Goal: Register for event/course

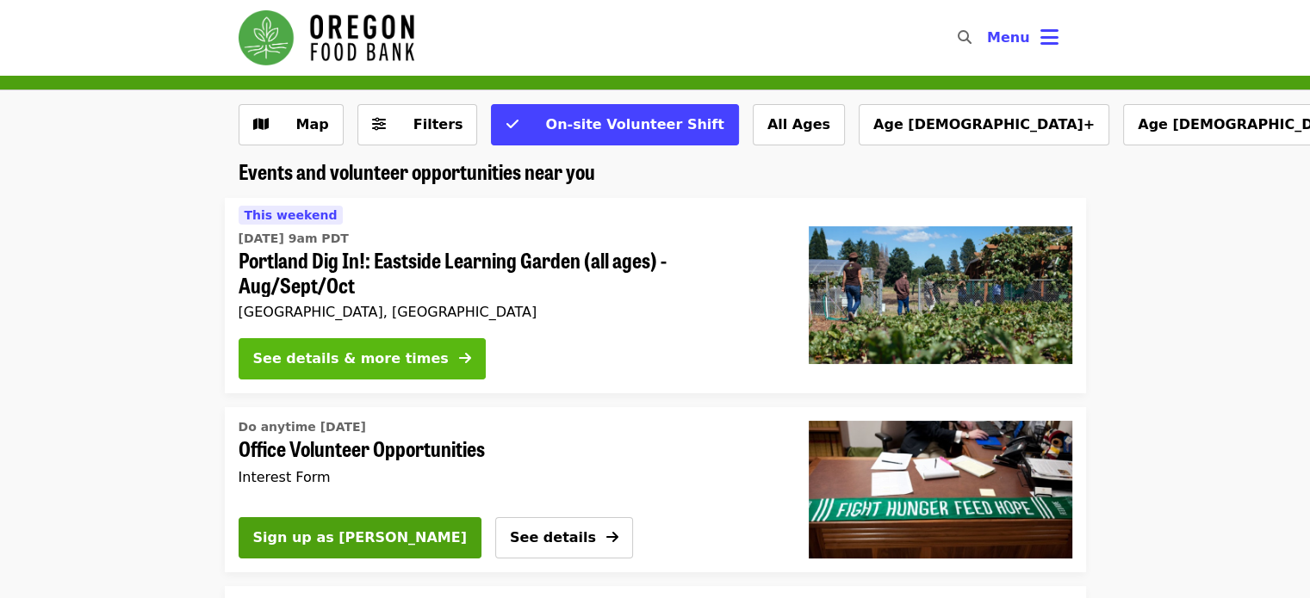
click at [375, 362] on div "See details & more times" at bounding box center [350, 359] width 195 height 21
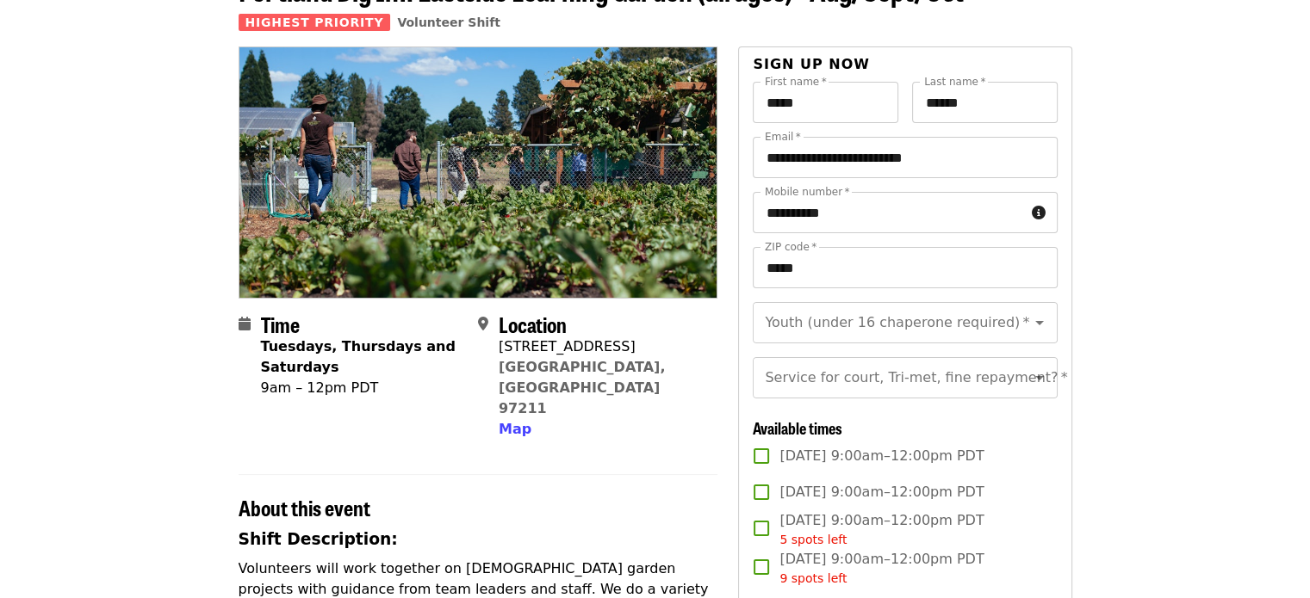
scroll to position [258, 0]
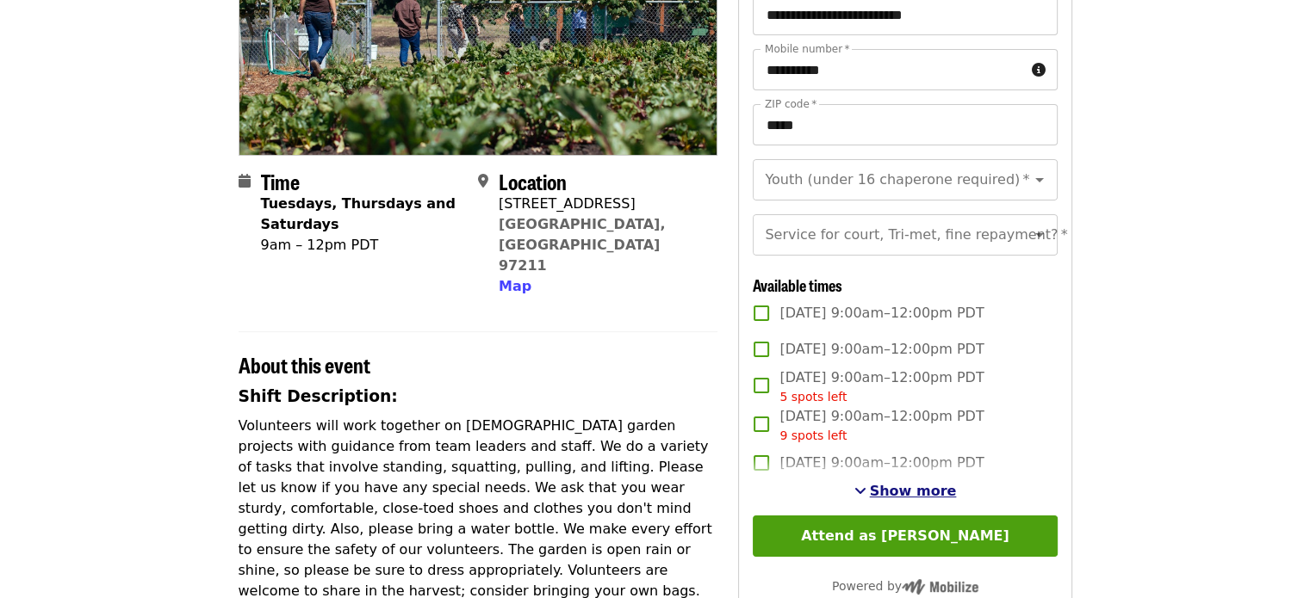
click at [920, 499] on span "Show more" at bounding box center [913, 491] width 87 height 16
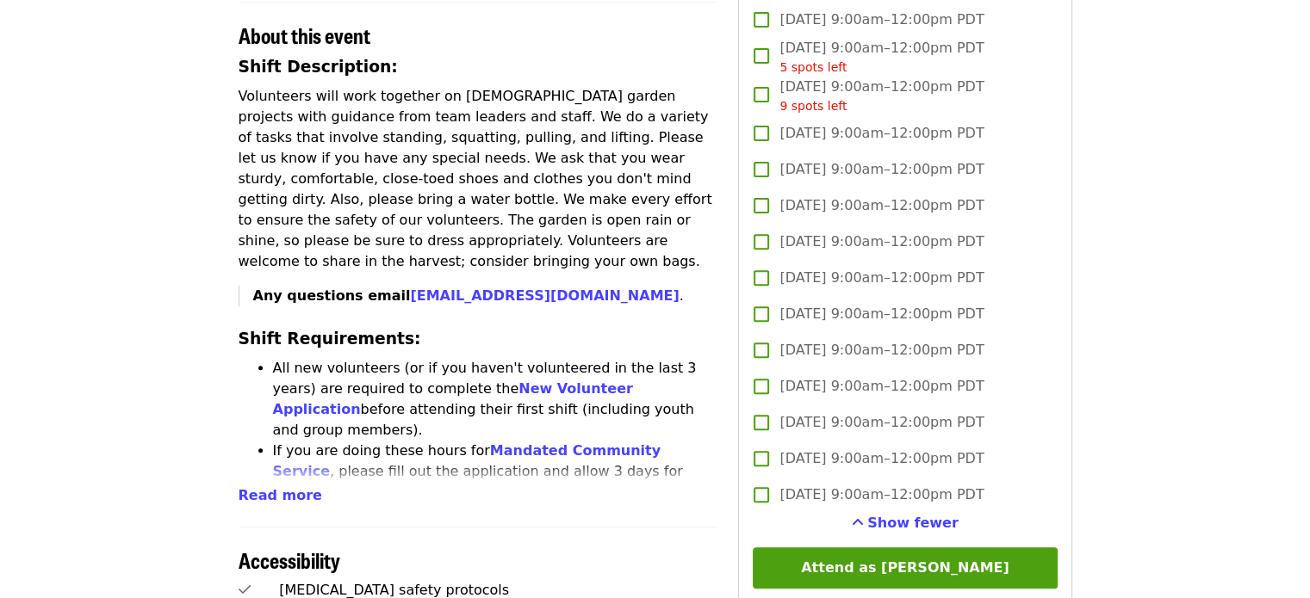
scroll to position [430, 0]
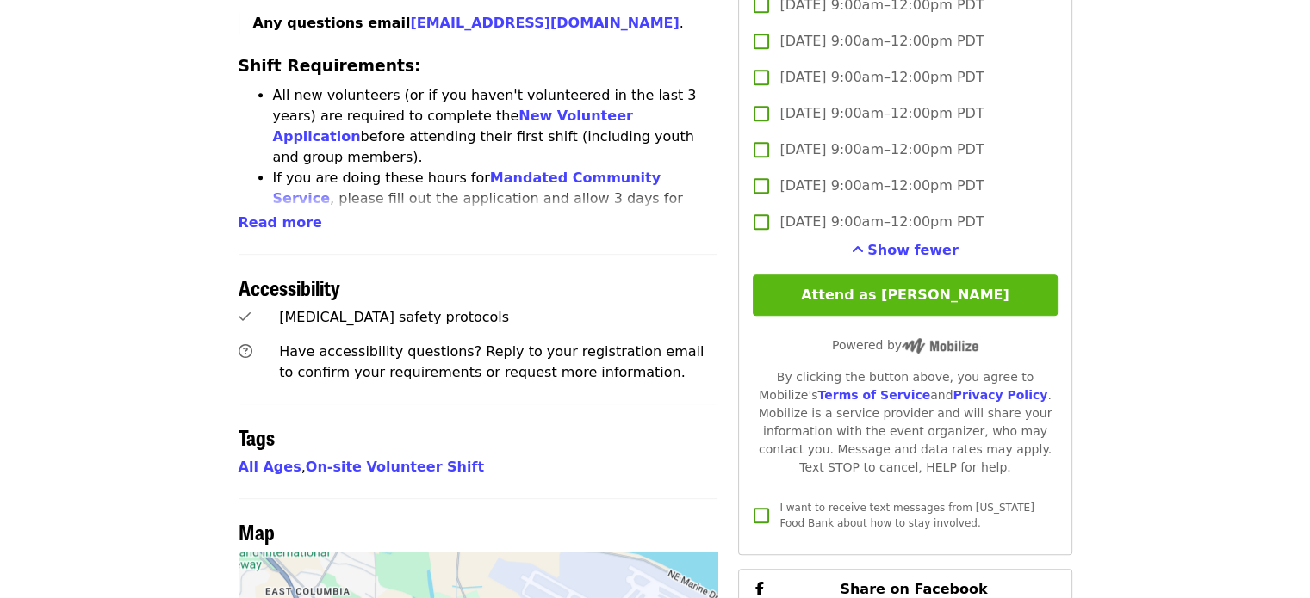
click at [958, 316] on button "Attend as [PERSON_NAME]" at bounding box center [905, 295] width 304 height 41
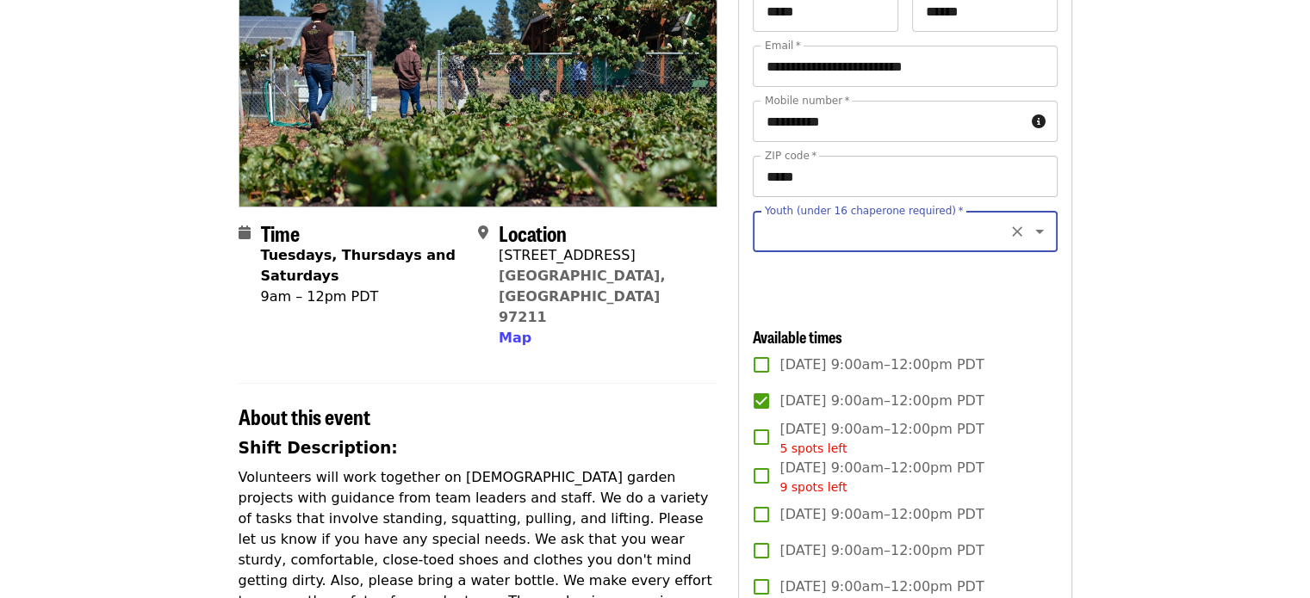
scroll to position [77, 0]
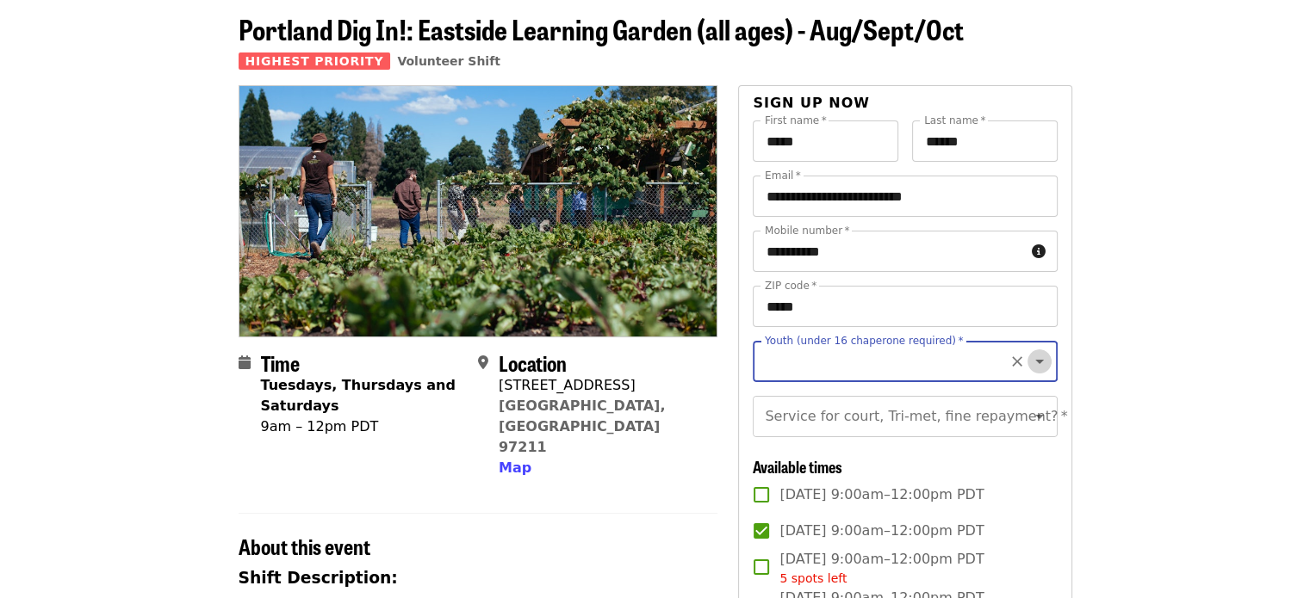
click at [1029, 363] on icon "Open" at bounding box center [1039, 361] width 21 height 21
click at [785, 421] on li "16 and older" at bounding box center [898, 408] width 291 height 31
type input "**********"
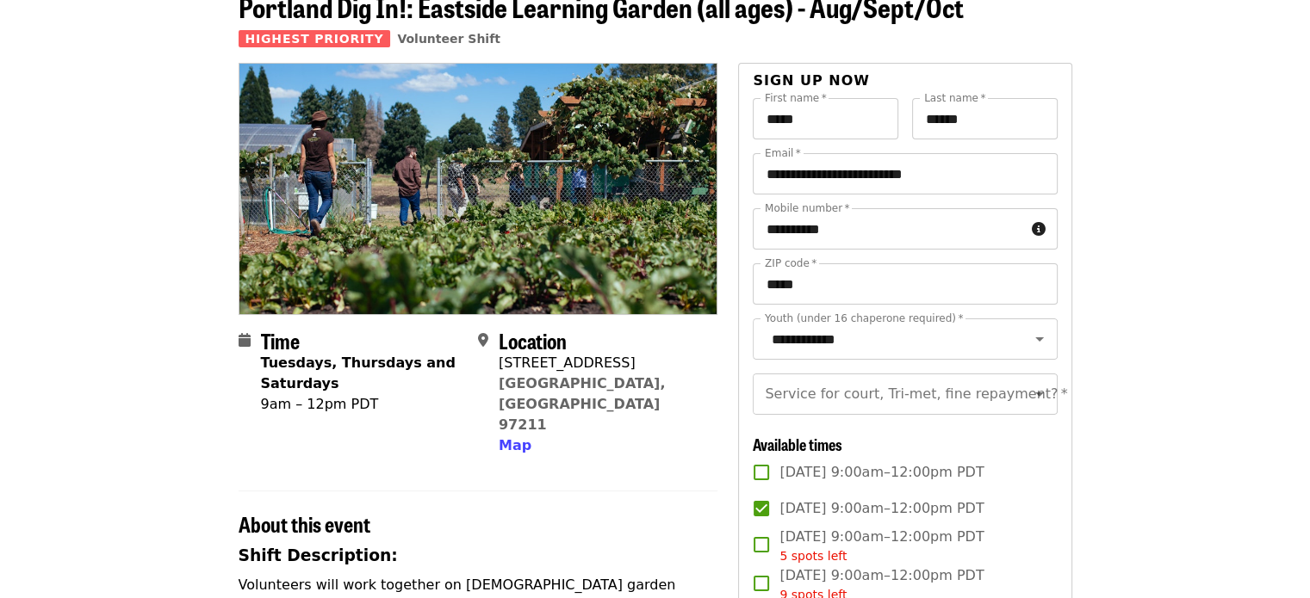
scroll to position [163, 0]
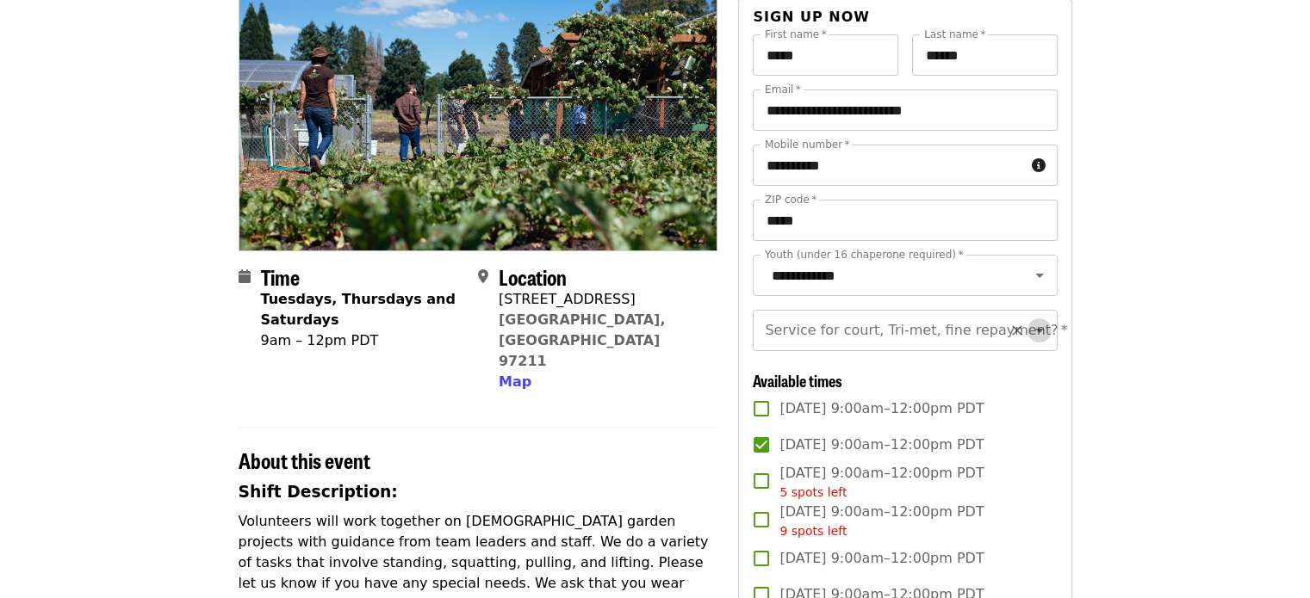
click at [1029, 341] on icon "Open" at bounding box center [1039, 330] width 21 height 21
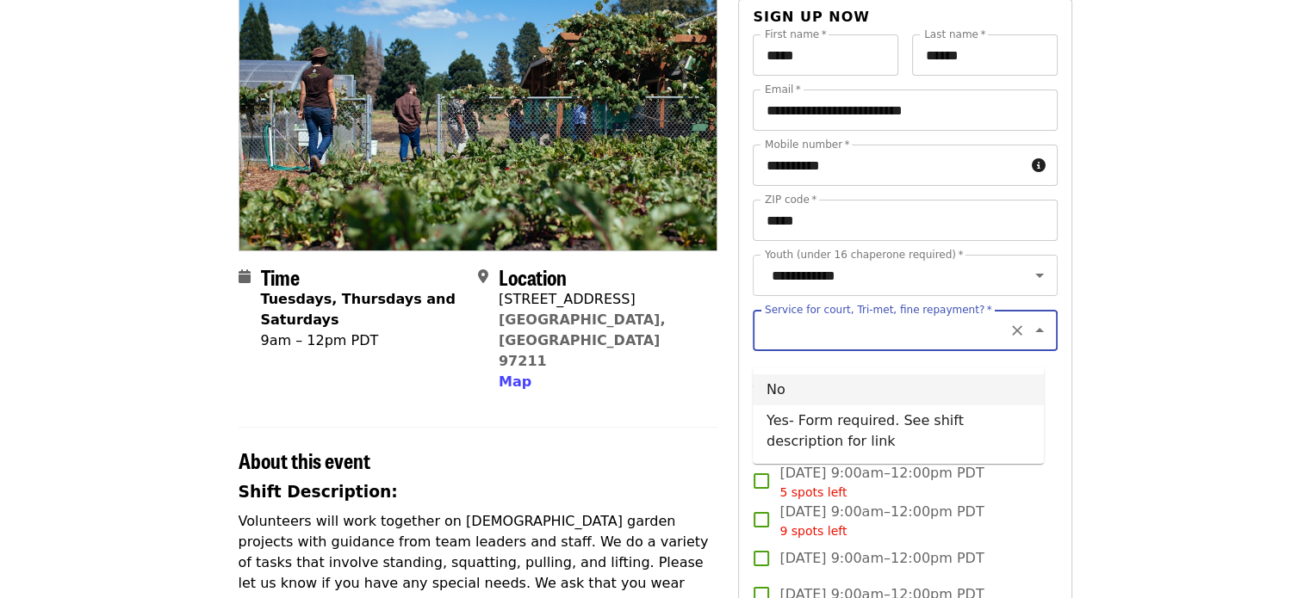
click at [970, 393] on li "No" at bounding box center [898, 390] width 291 height 31
type input "**"
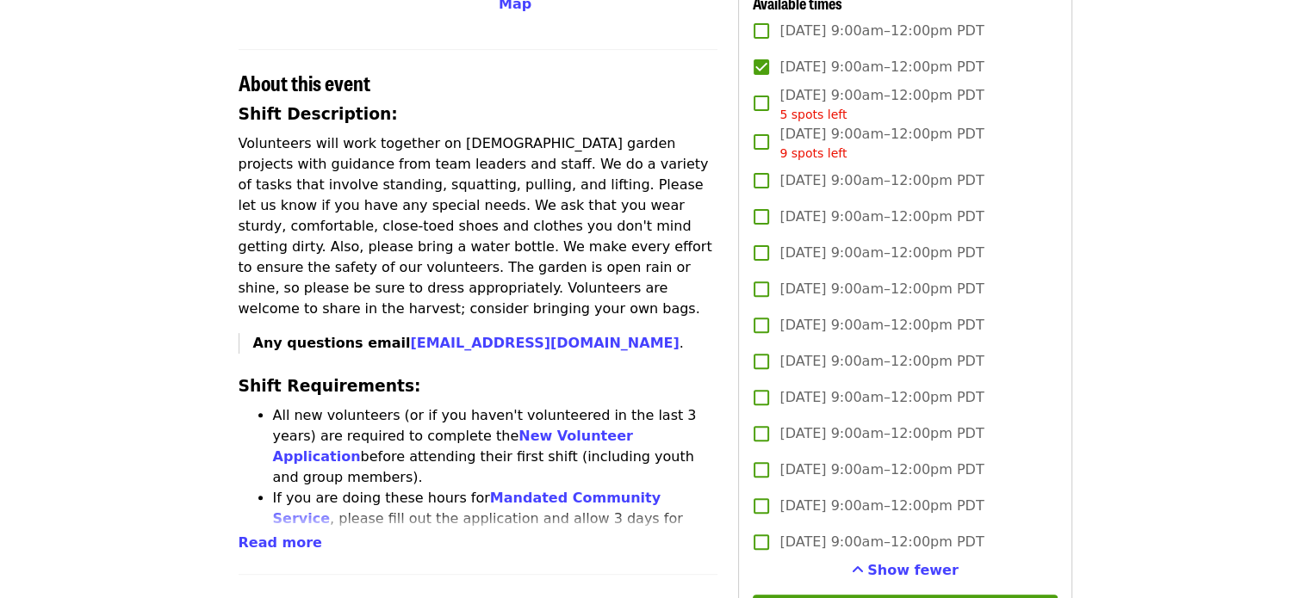
scroll to position [679, 0]
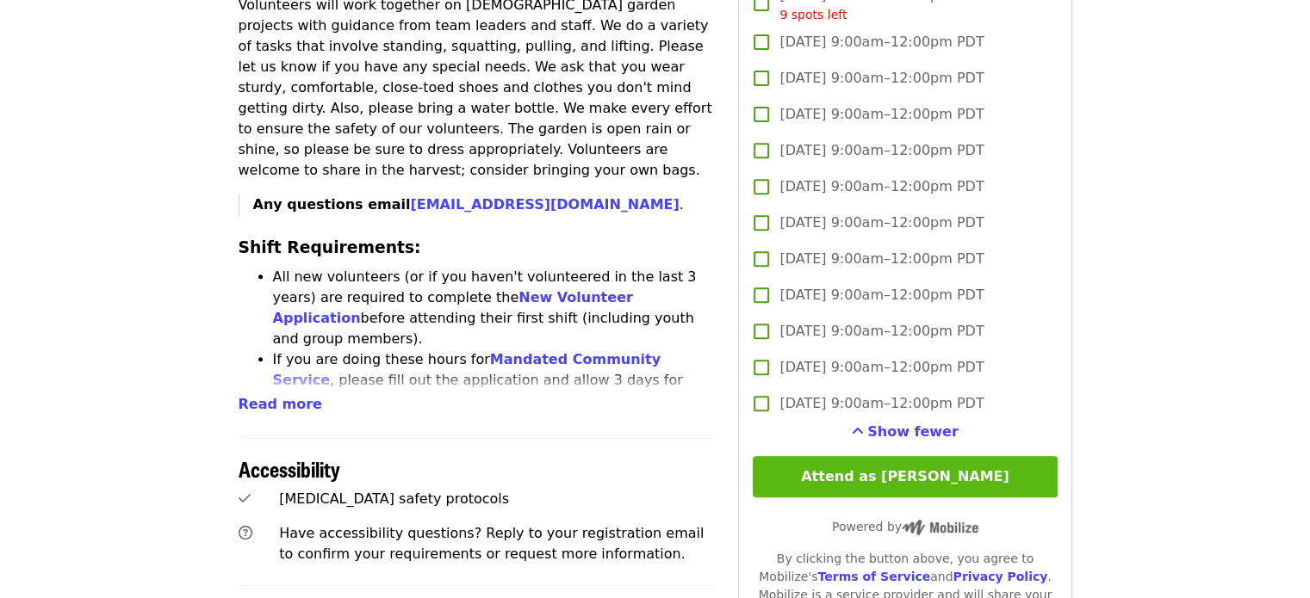
click at [994, 498] on button "Attend as [PERSON_NAME]" at bounding box center [905, 476] width 304 height 41
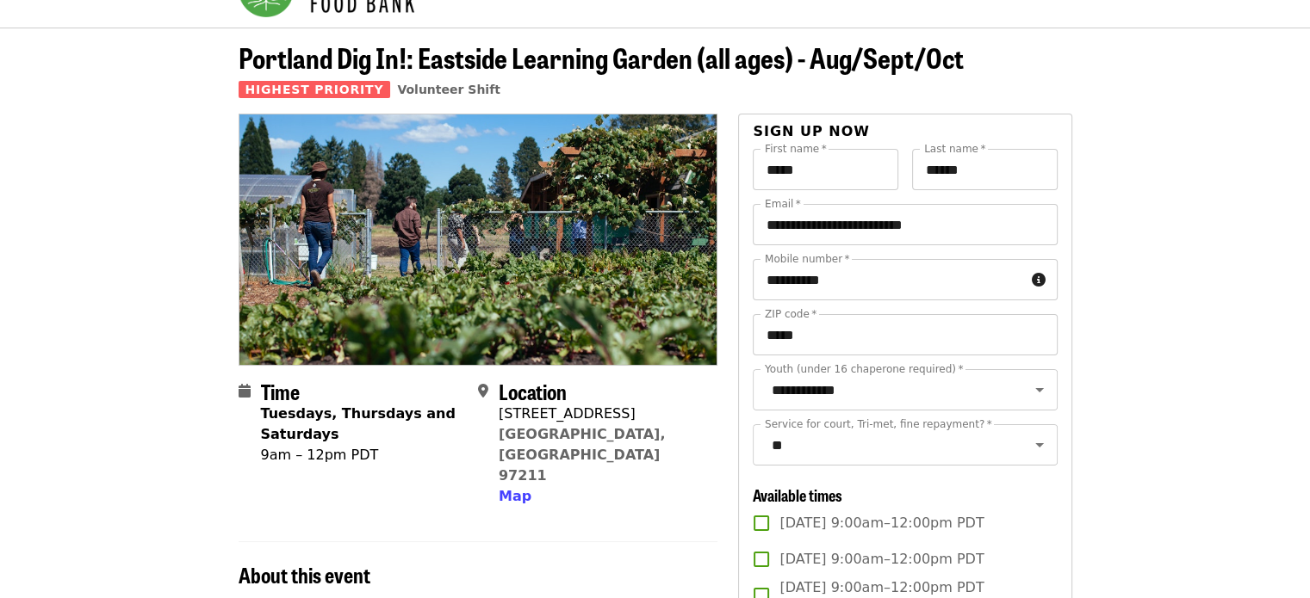
scroll to position [0, 0]
